Goal: Task Accomplishment & Management: Use online tool/utility

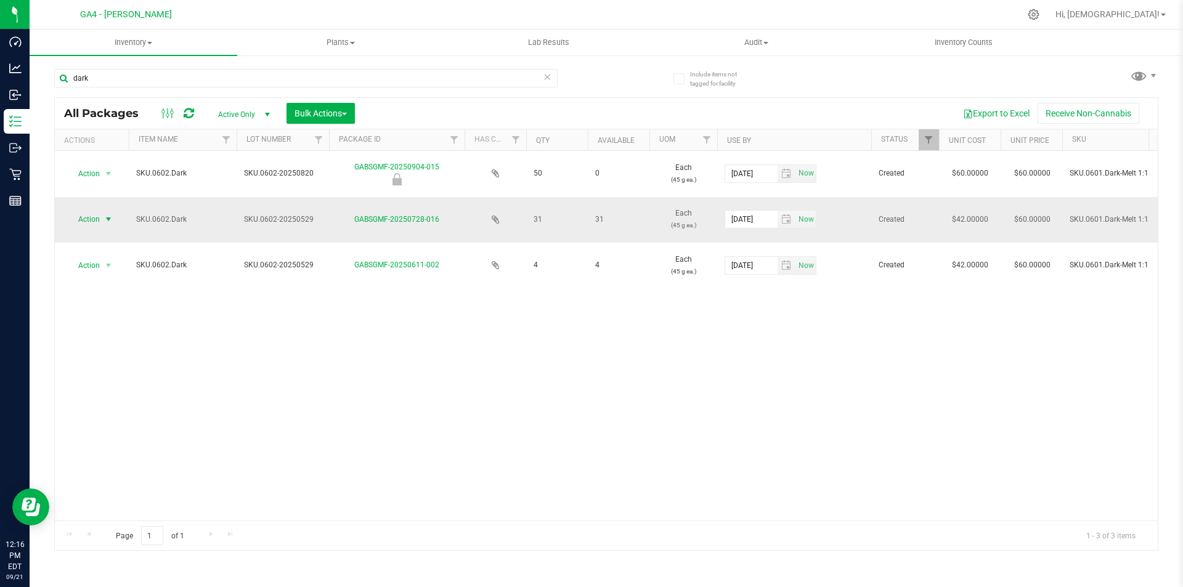
click at [106, 217] on span "select" at bounding box center [108, 219] width 10 height 10
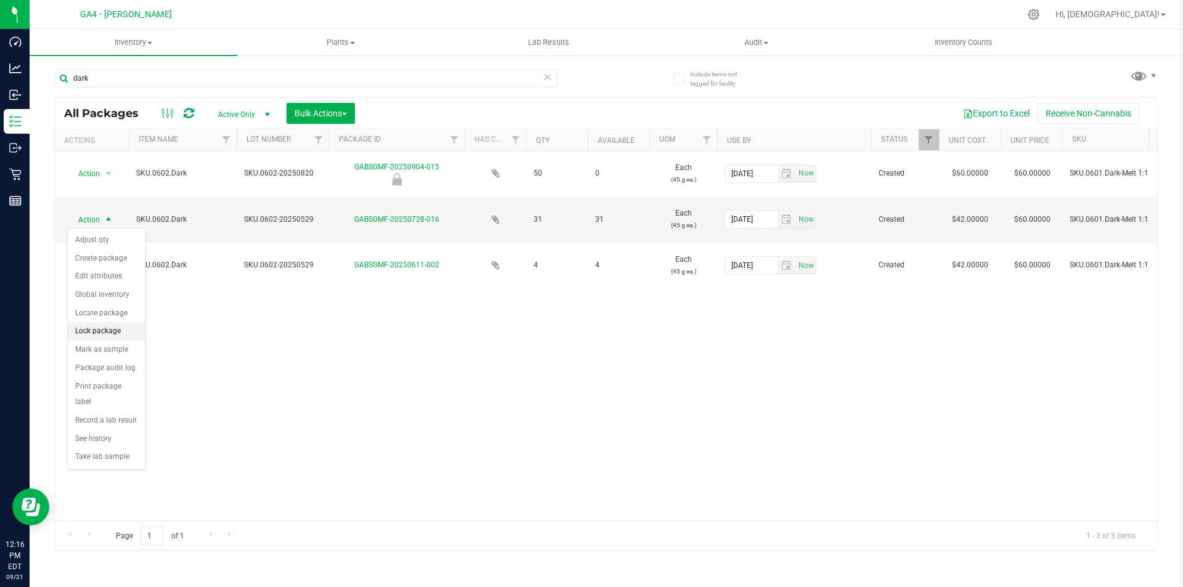
click at [103, 325] on li "Lock package" at bounding box center [107, 331] width 78 height 18
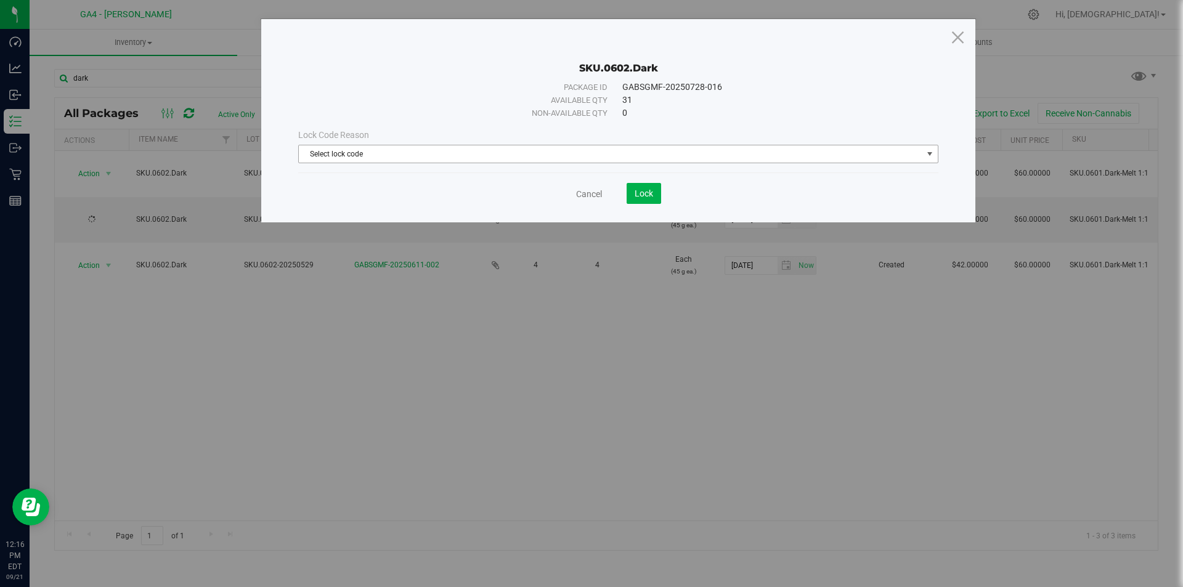
click at [485, 157] on span "Select lock code" at bounding box center [610, 153] width 623 height 17
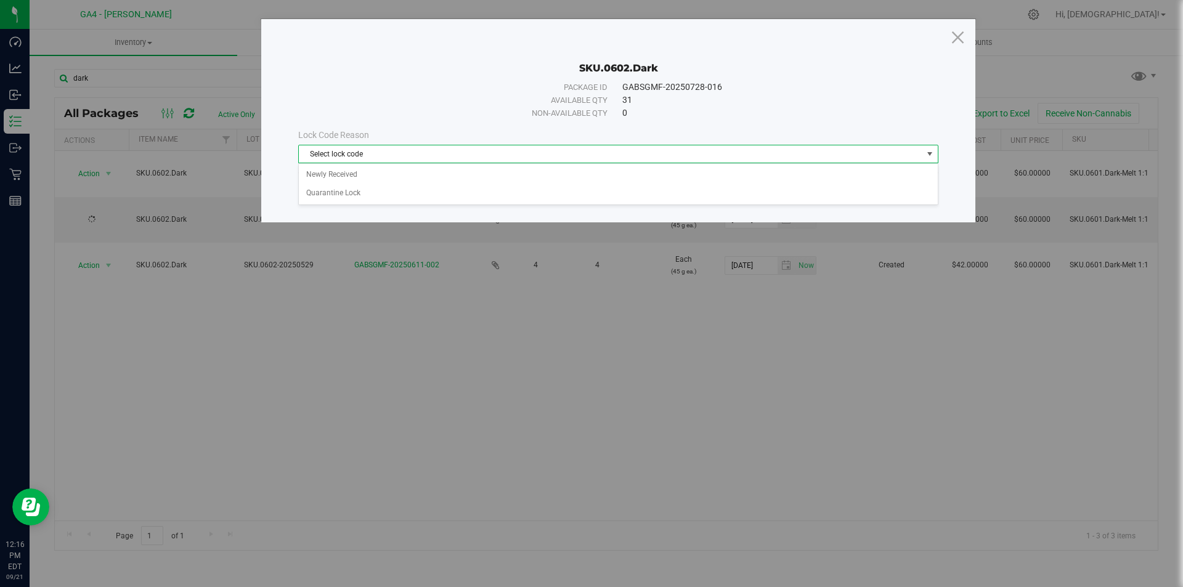
click at [485, 157] on span "Select lock code" at bounding box center [610, 153] width 623 height 17
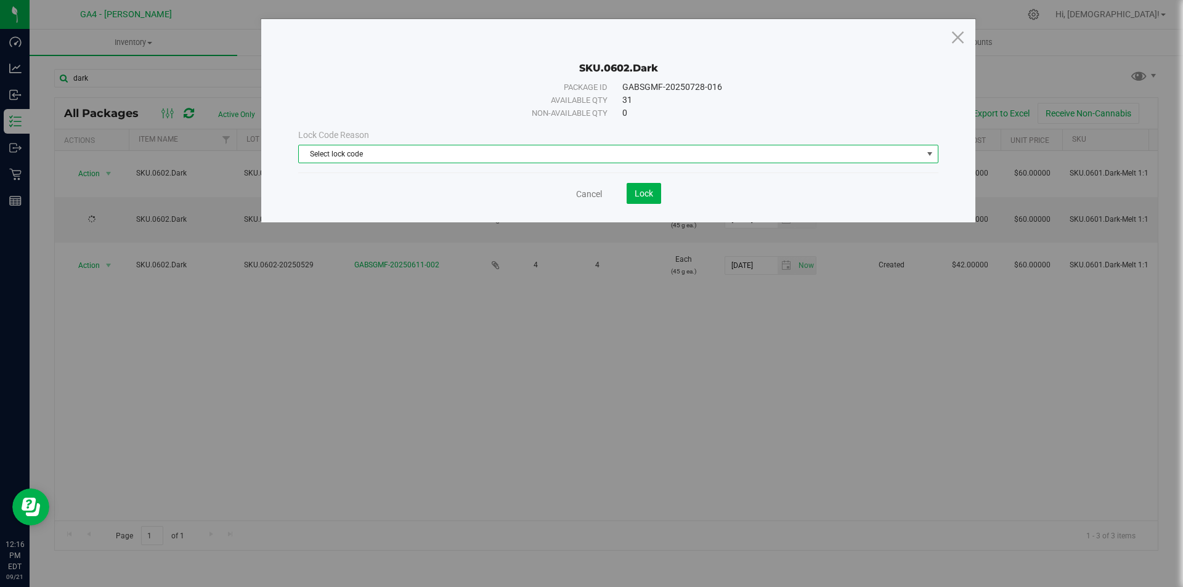
click at [474, 156] on span "Select lock code" at bounding box center [610, 153] width 623 height 17
click at [381, 175] on li "Newly Received" at bounding box center [618, 175] width 639 height 18
click at [641, 193] on span "Lock" at bounding box center [643, 193] width 18 height 10
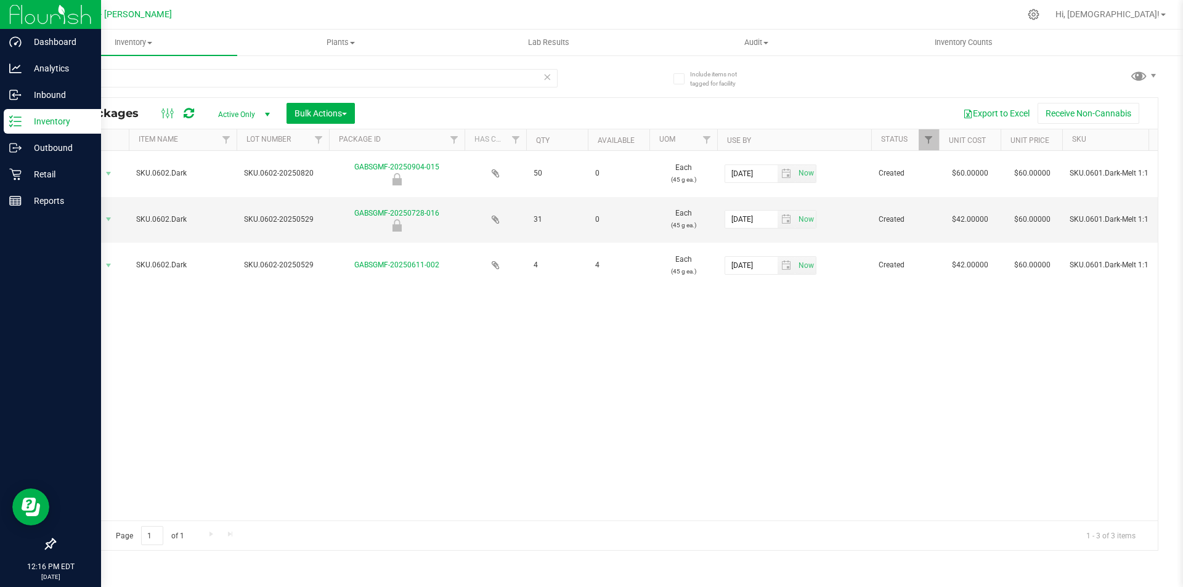
click at [32, 18] on img at bounding box center [50, 14] width 83 height 29
